Goal: Information Seeking & Learning: Learn about a topic

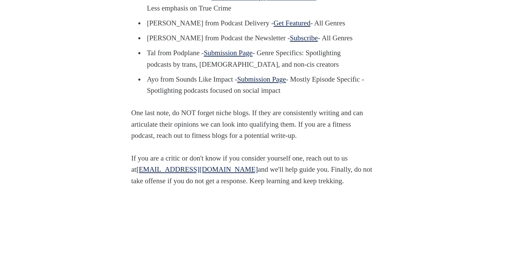
scroll to position [966, 0]
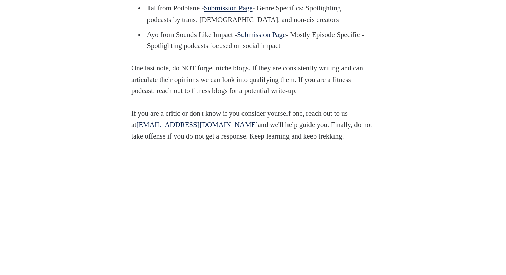
scroll to position [1030, 0]
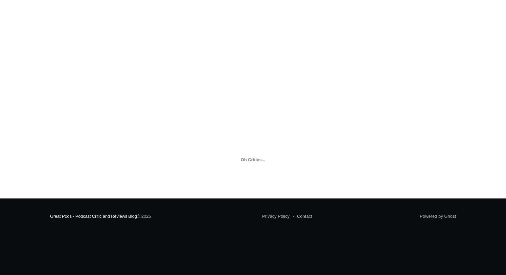
scroll to position [1287, 0]
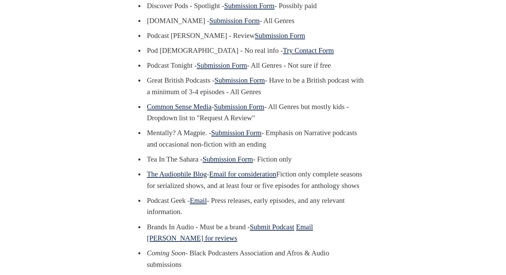
scroll to position [0, 0]
